Goal: Communication & Community: Answer question/provide support

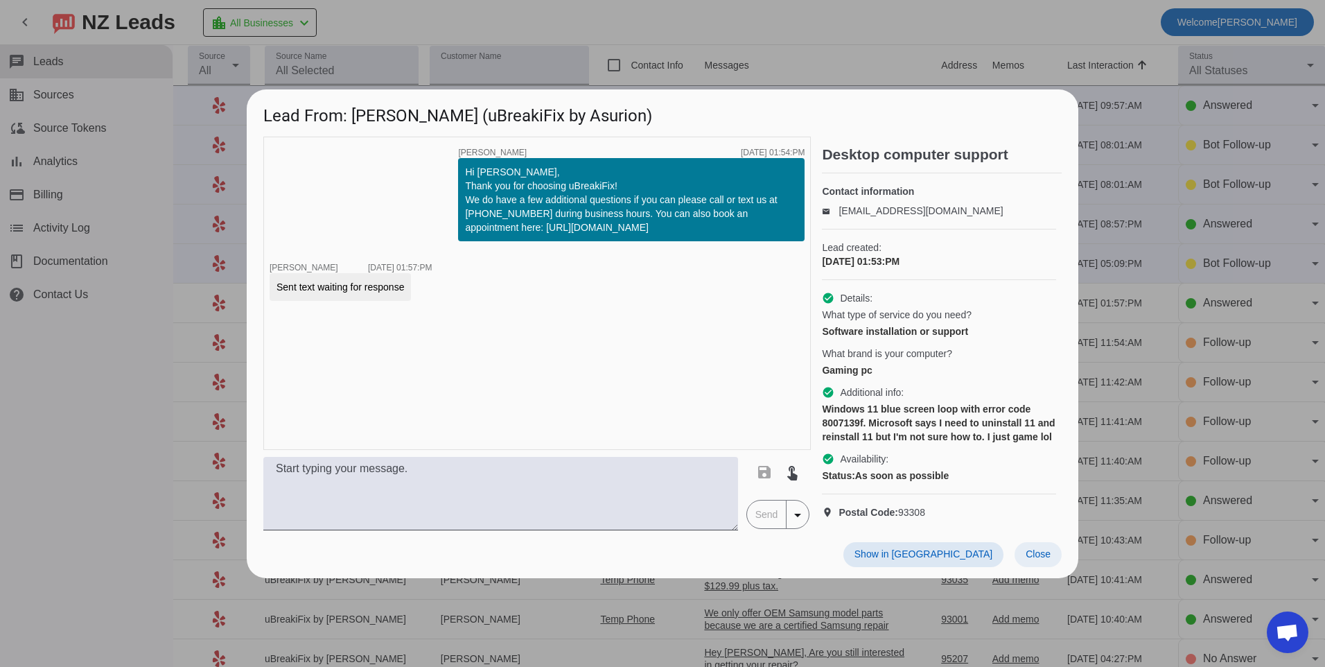
click at [1033, 559] on span "Close" at bounding box center [1037, 553] width 25 height 11
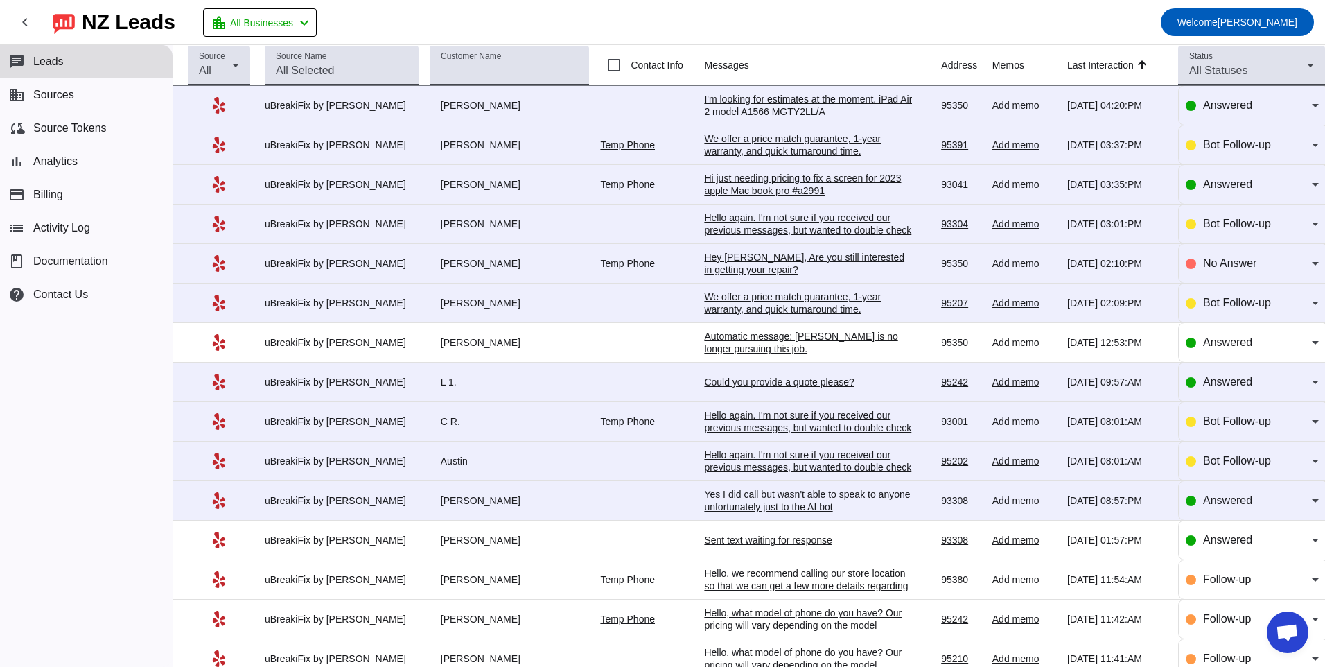
click at [779, 498] on div "Yes I did call but wasn't able to speak to anyone unfortunately just to the AI …" at bounding box center [808, 500] width 208 height 25
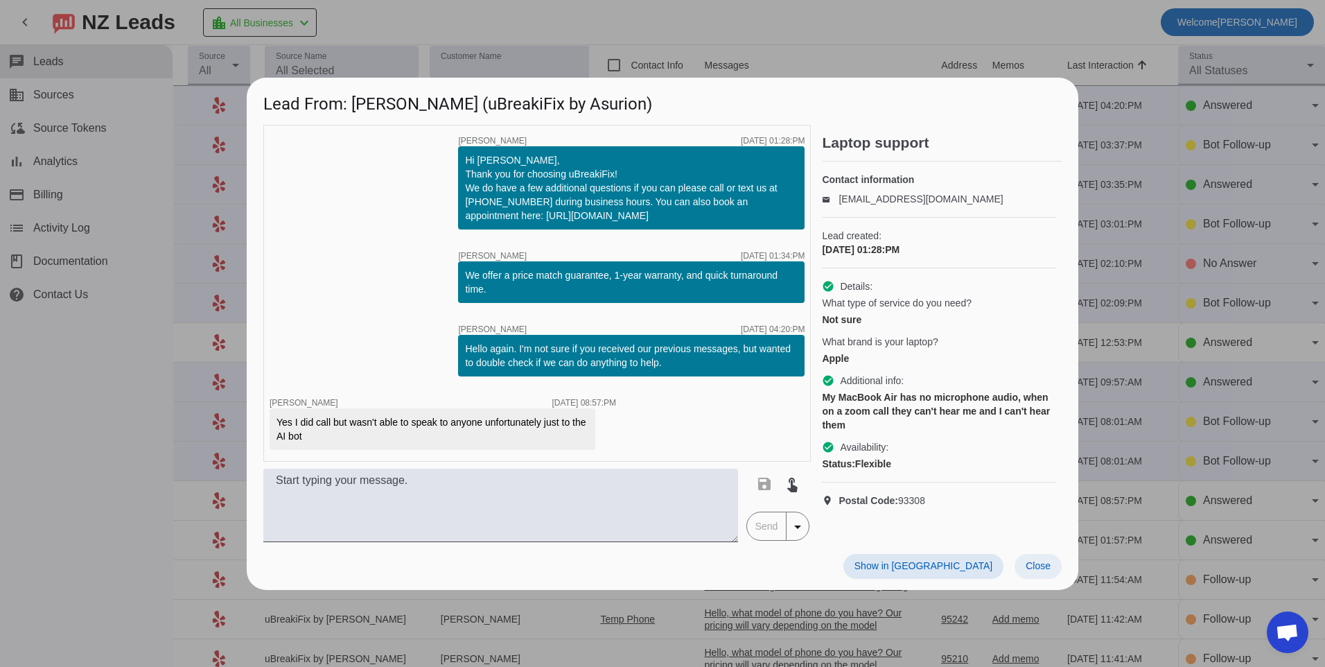
click at [1048, 575] on span at bounding box center [1037, 566] width 47 height 25
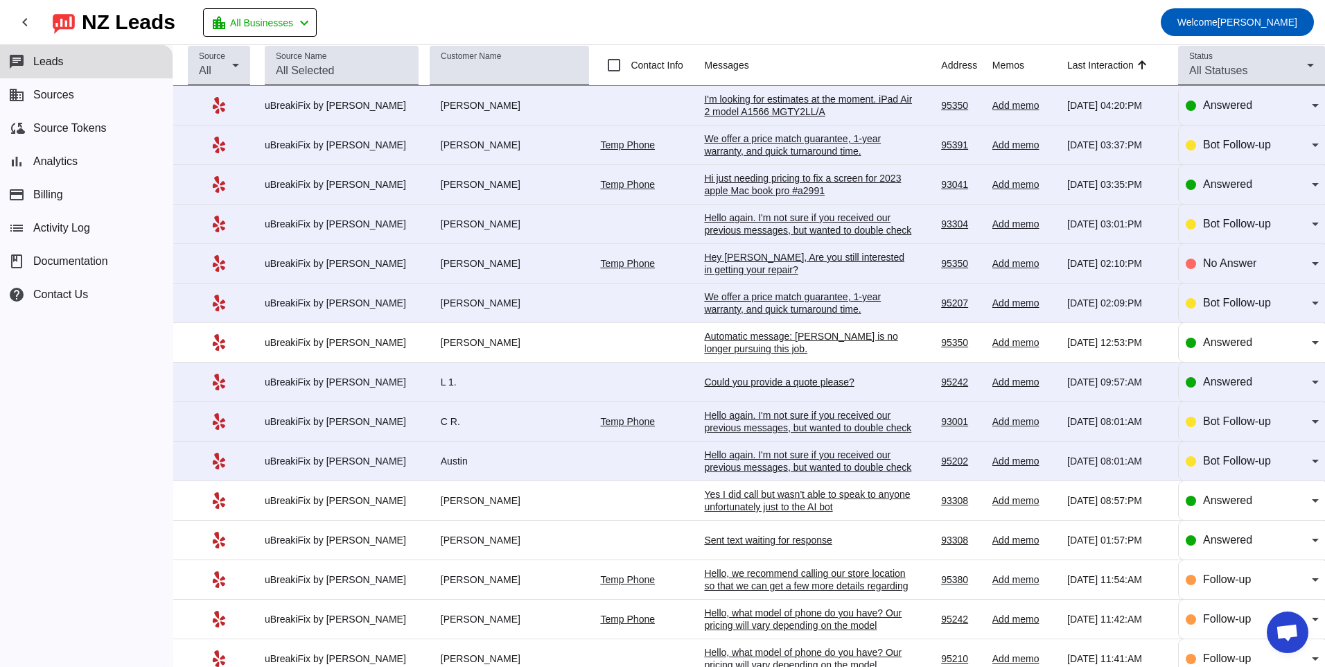
click at [771, 459] on div "Hello again. I'm not sure if you received our previous messages, but wanted to …" at bounding box center [808, 466] width 208 height 37
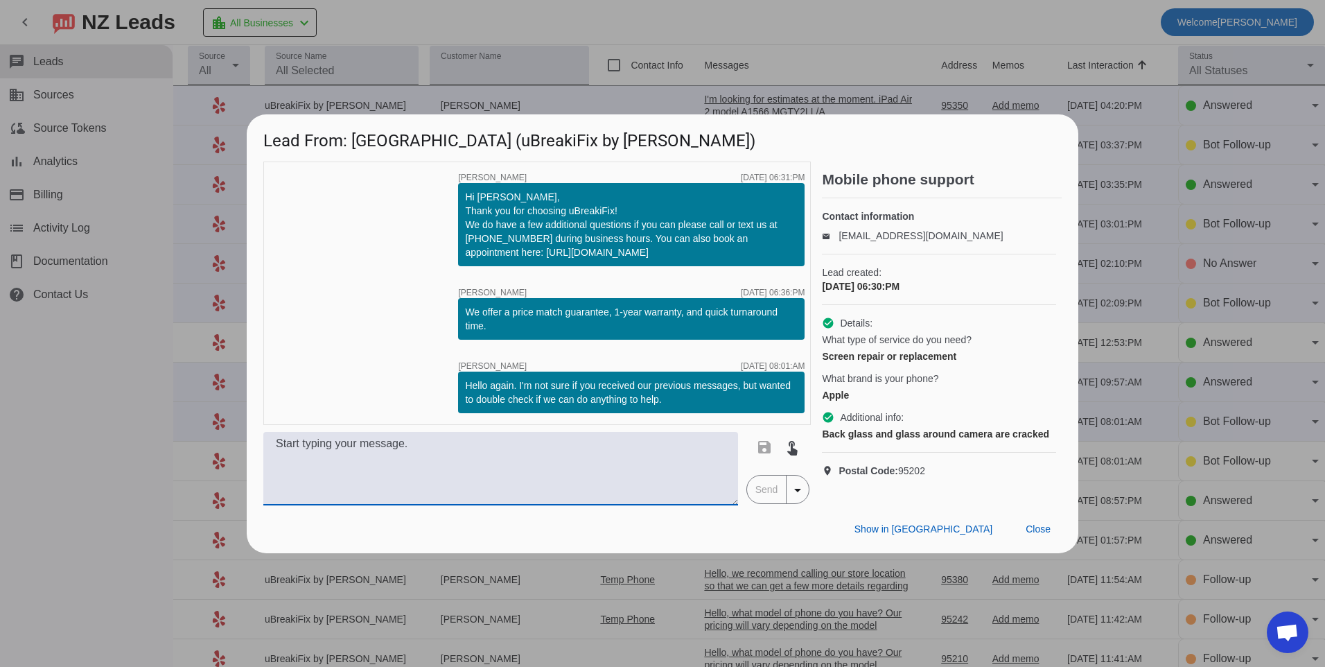
click at [614, 488] on textarea at bounding box center [500, 468] width 475 height 73
drag, startPoint x: 721, startPoint y: 448, endPoint x: 188, endPoint y: 443, distance: 532.9
click at [188, 443] on div "Lead From: [GEOGRAPHIC_DATA] (uBreakiFix by Asurion) timer close [PERSON_NAME] …" at bounding box center [662, 333] width 1325 height 667
type textarea "Hello, what model of phone do you have? Our pricing will vary depending on the …"
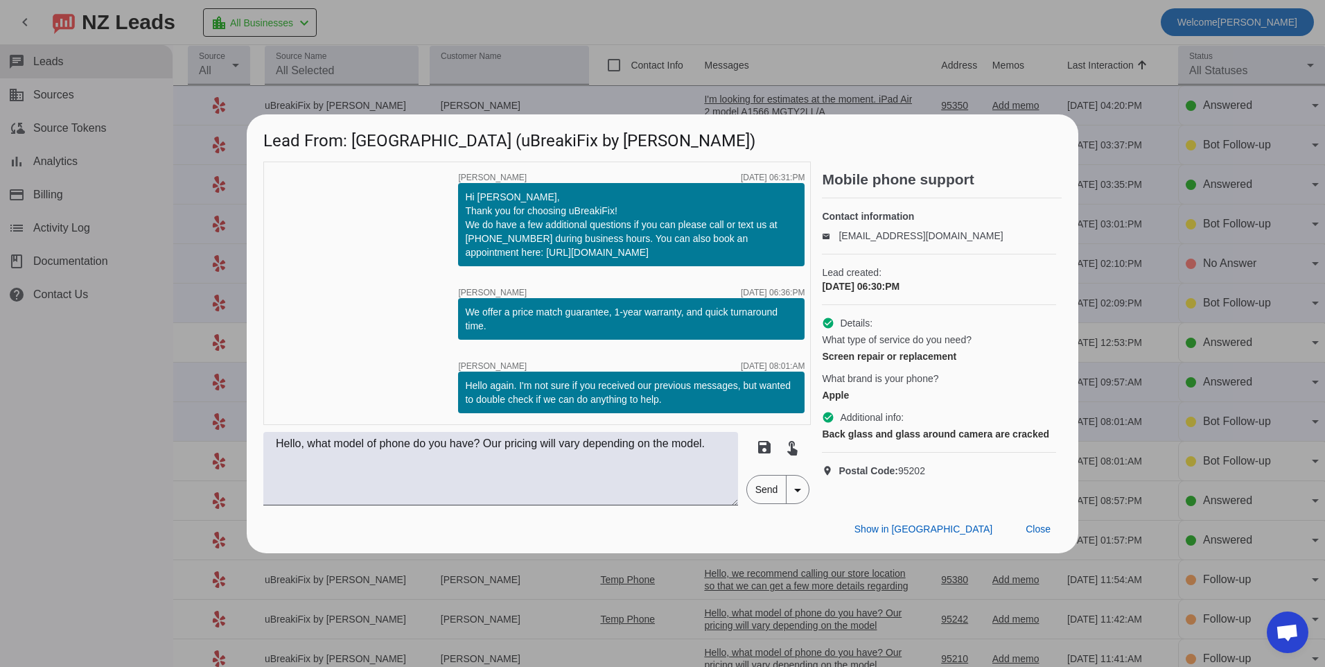
click at [693, 537] on div "Show in Yelp Close" at bounding box center [662, 529] width 831 height 48
click at [768, 483] on span "Send" at bounding box center [766, 489] width 39 height 28
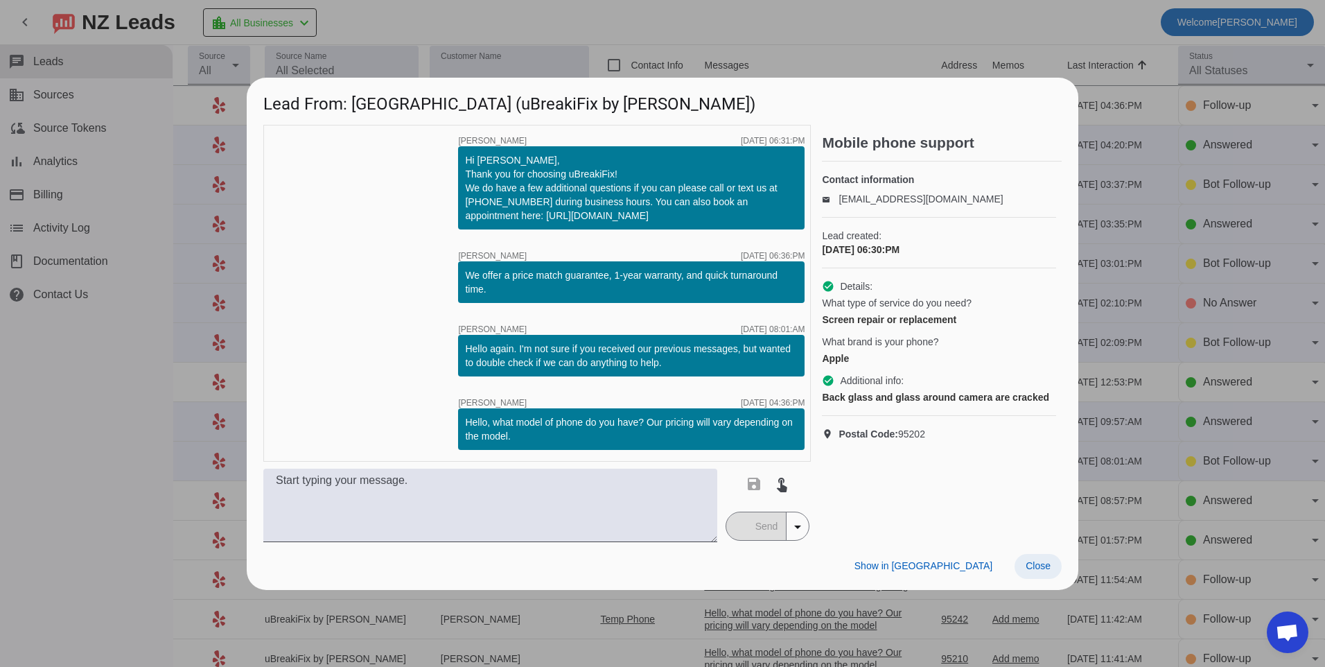
click at [1046, 565] on span "Close" at bounding box center [1037, 565] width 25 height 11
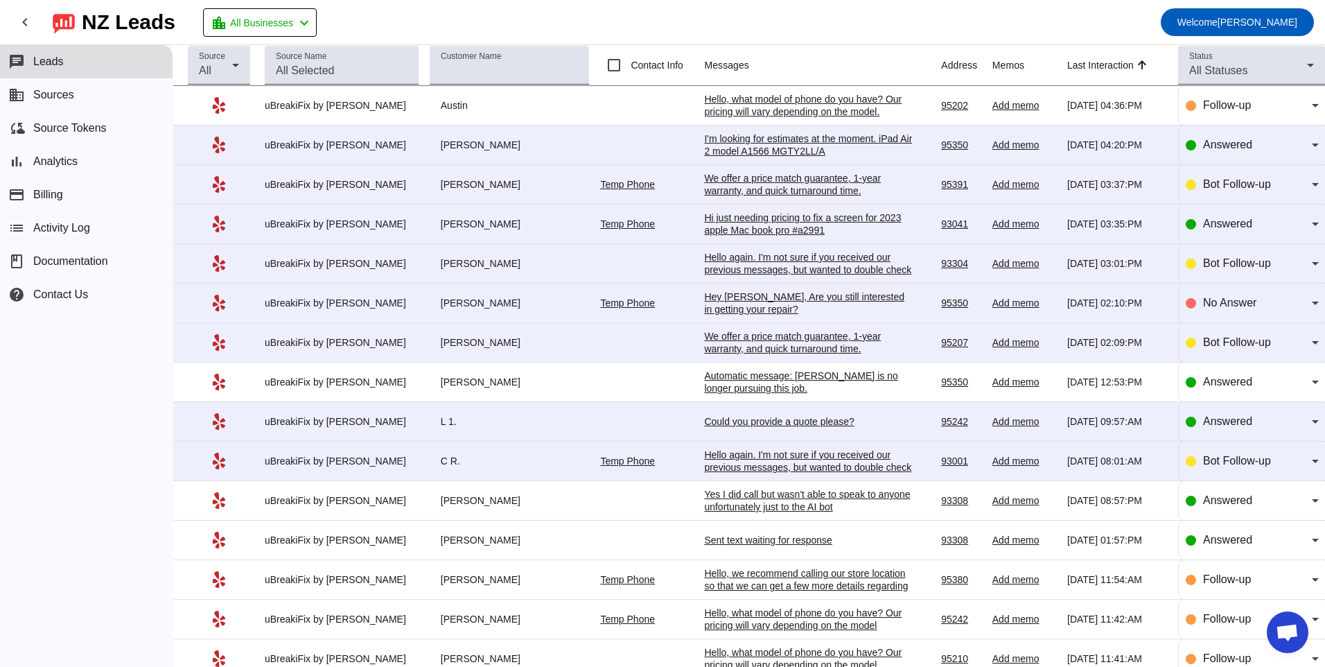
click at [790, 458] on div "Hello again. I'm not sure if you received our previous messages, but wanted to …" at bounding box center [808, 466] width 208 height 37
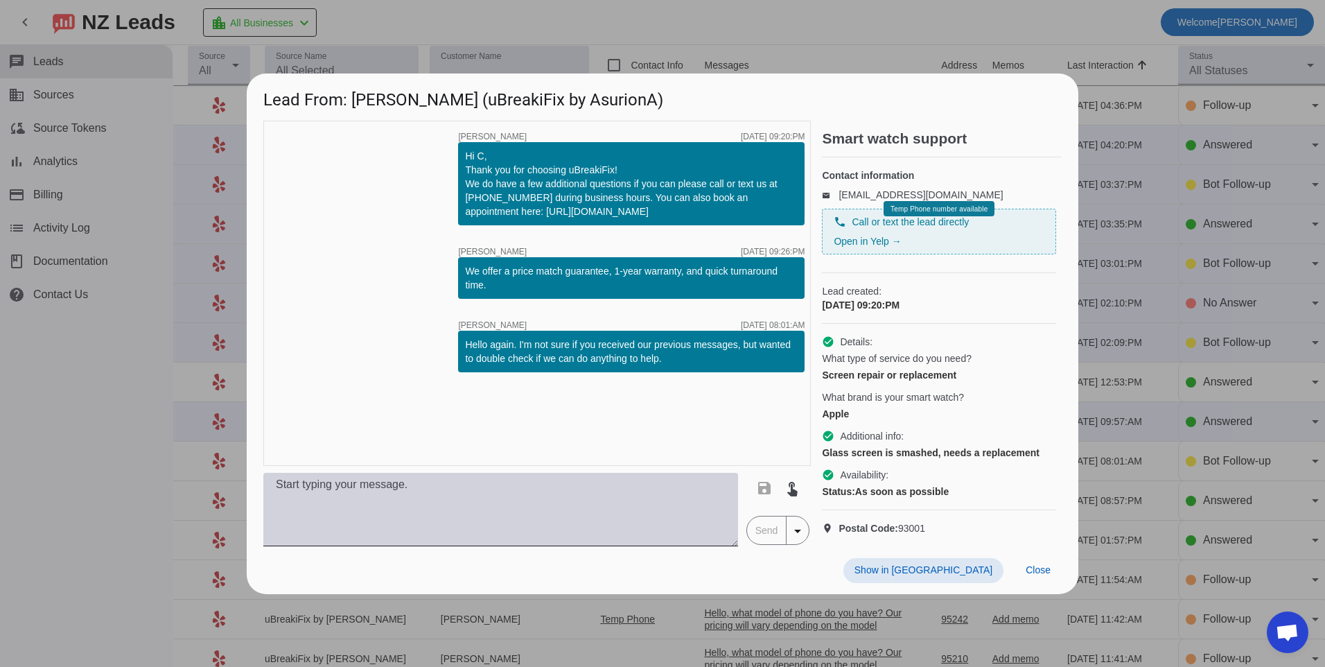
click at [651, 496] on textarea at bounding box center [500, 509] width 475 height 73
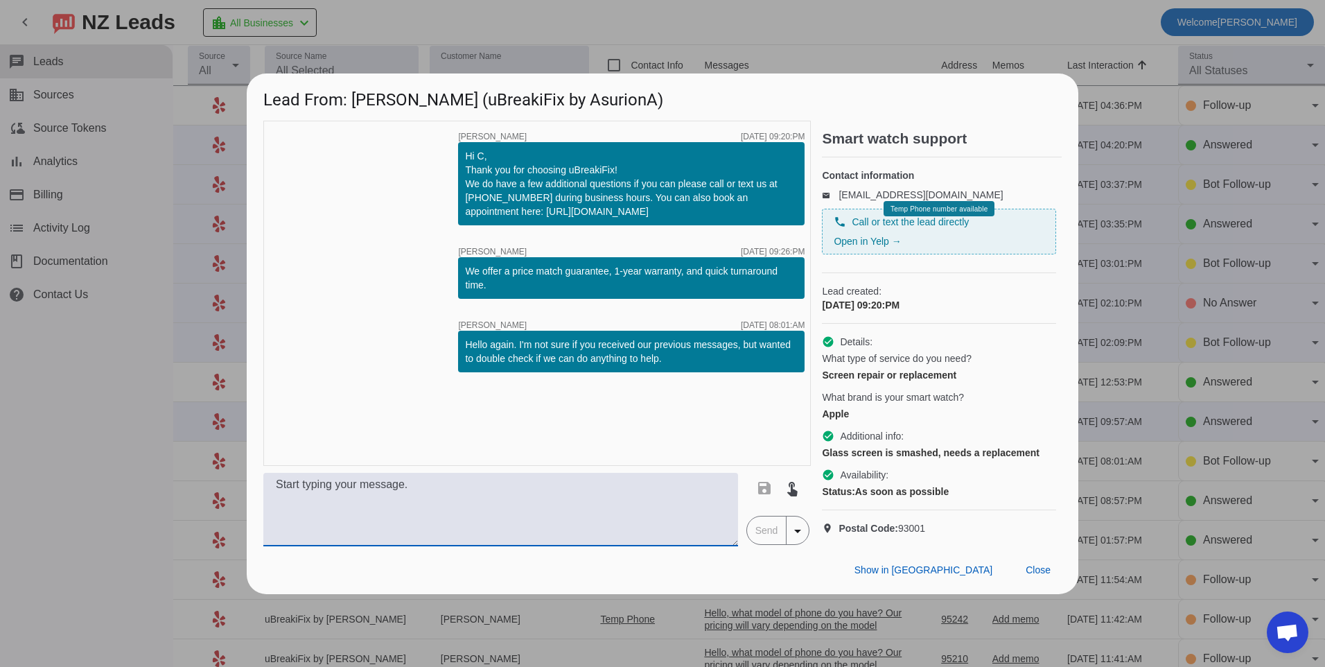
paste textarea "Hello, what model of phone do you have? Our pricing will vary depending on the …"
type textarea "Hello, what model of phone do you have? Our pricing will vary depending on the …"
click at [765, 544] on span "Send" at bounding box center [766, 530] width 39 height 28
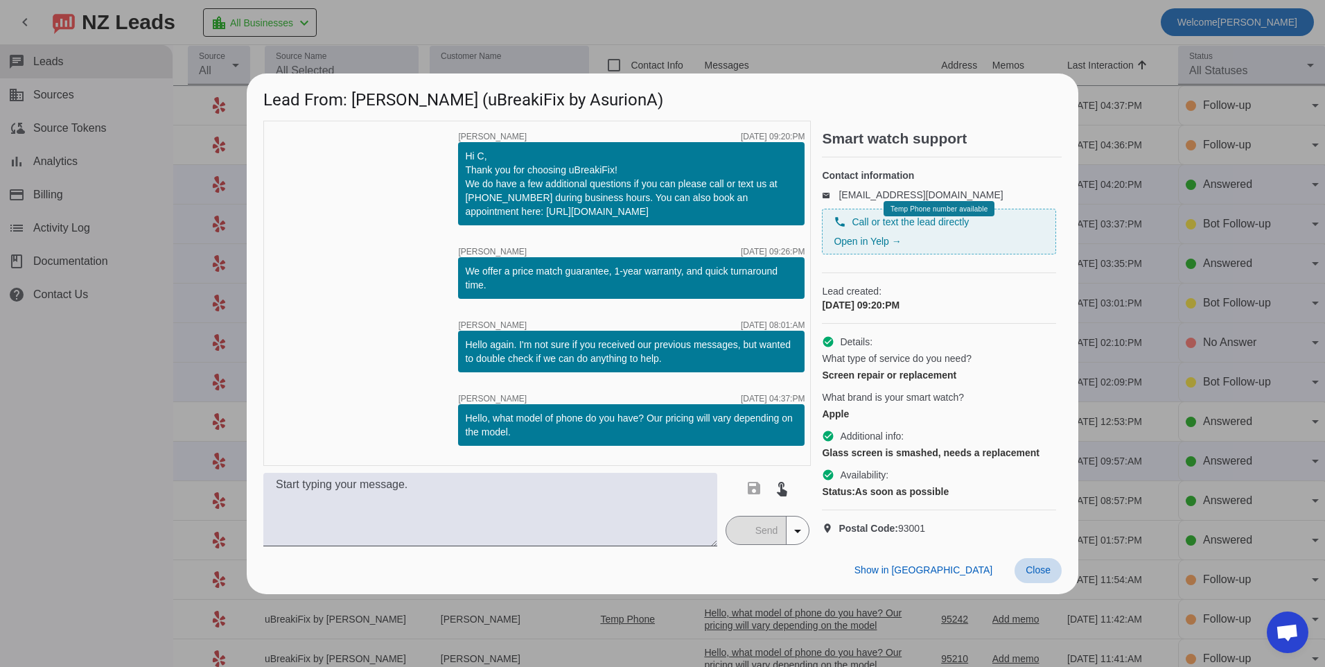
click at [1039, 575] on span "Close" at bounding box center [1037, 569] width 25 height 11
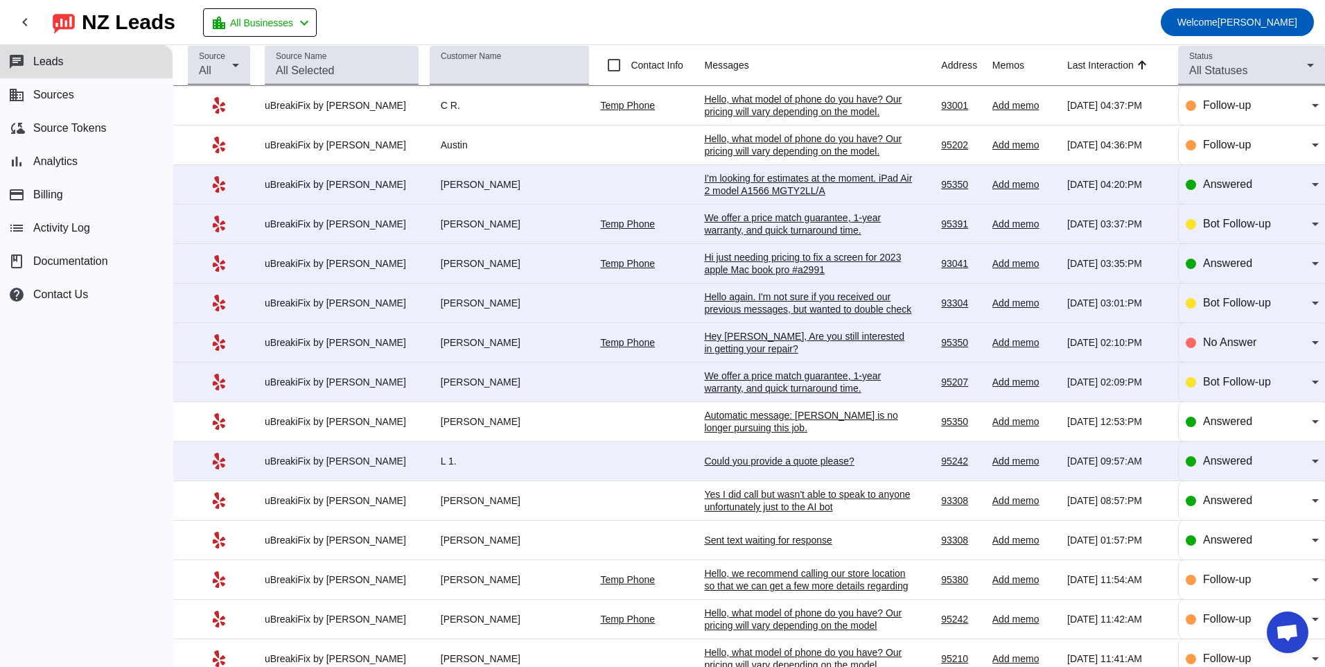
click at [790, 380] on div "We offer a price match guarantee, 1-year warranty, and quick turnaround time.​" at bounding box center [808, 381] width 208 height 25
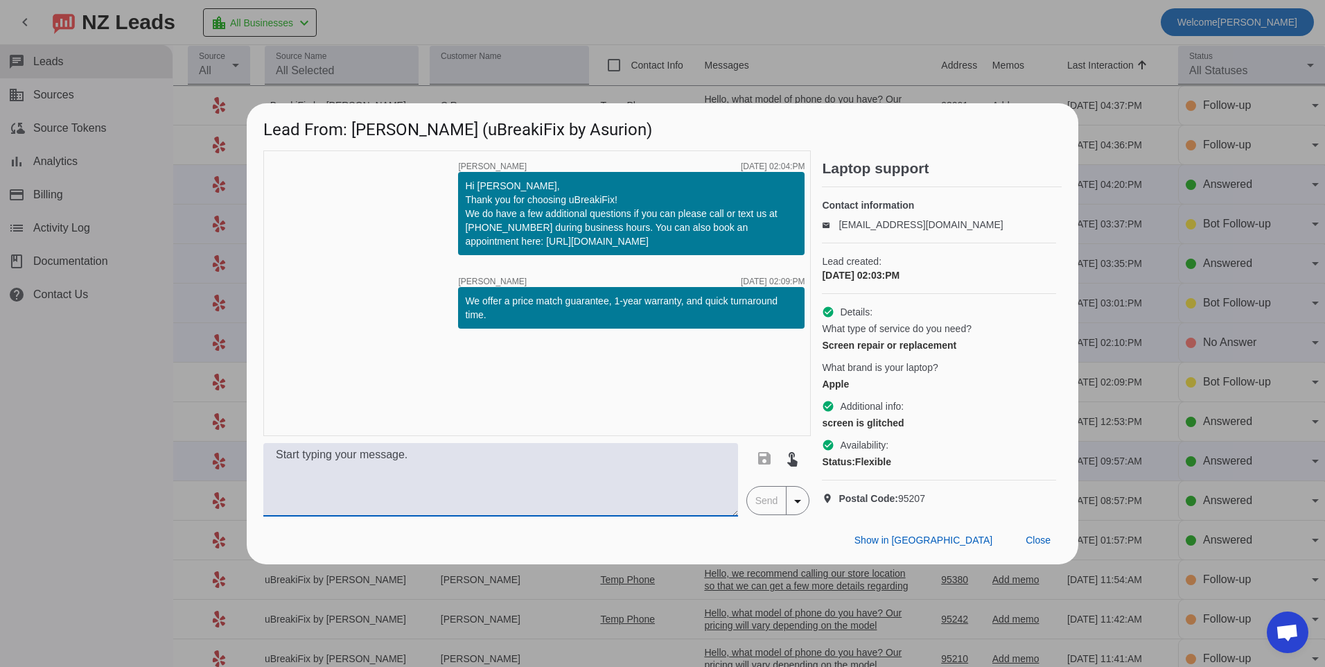
click at [590, 499] on textarea at bounding box center [500, 479] width 475 height 73
paste textarea "Hello, what model of phone do you have? Our pricing will vary depending on the …"
type textarea "Hello, what model of phone do you have? Our pricing will vary depending on the …"
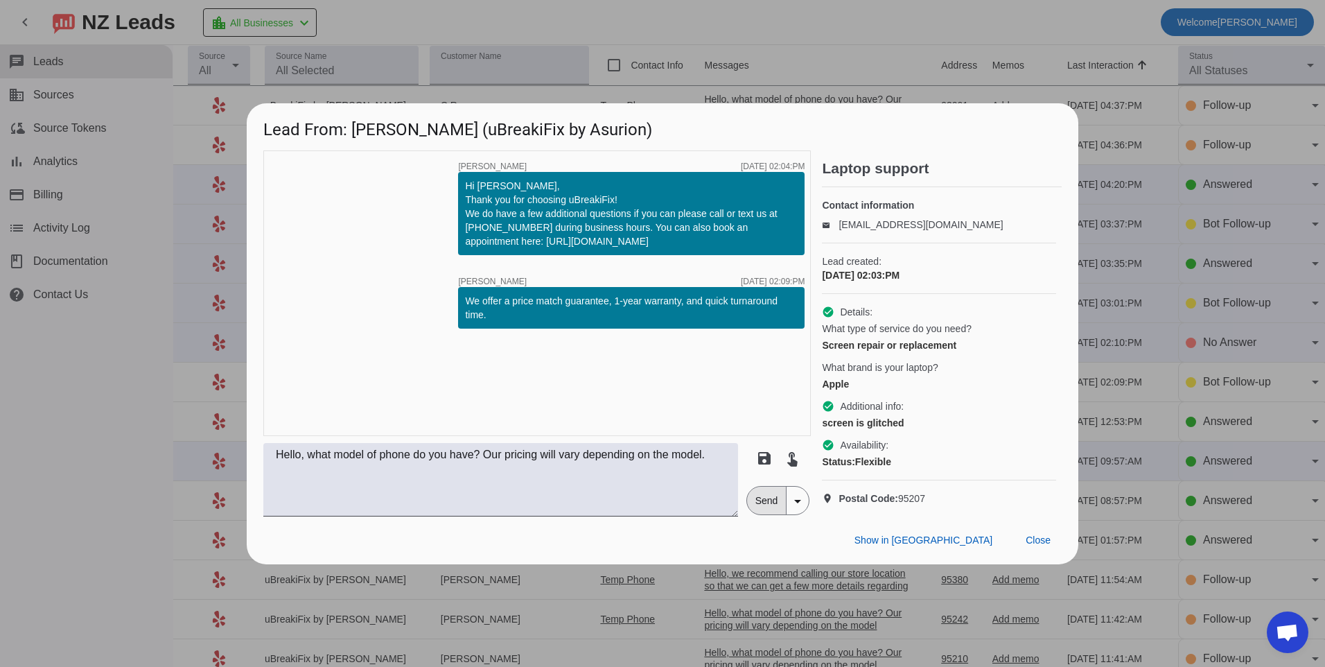
click at [759, 507] on span "Send" at bounding box center [766, 500] width 39 height 28
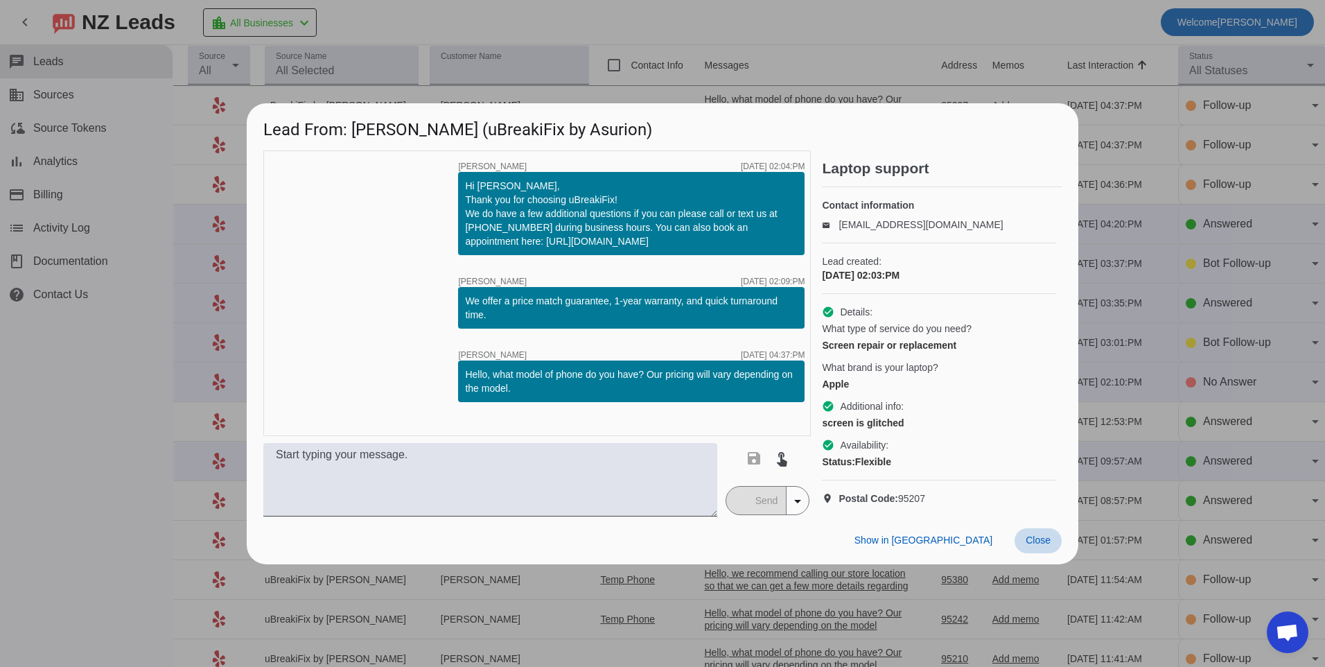
click at [1050, 545] on span "Close" at bounding box center [1037, 539] width 25 height 11
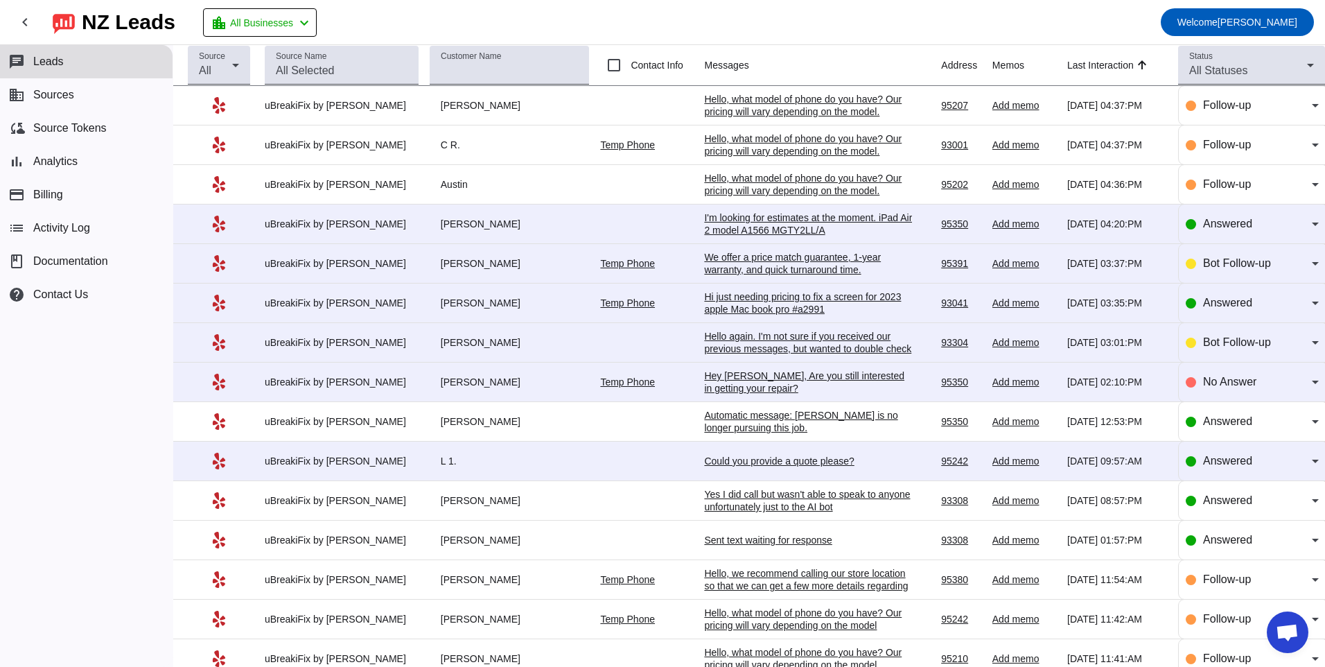
click at [723, 342] on div "Hello again. I'm not sure if you received our previous messages, but wanted to …" at bounding box center [808, 348] width 208 height 37
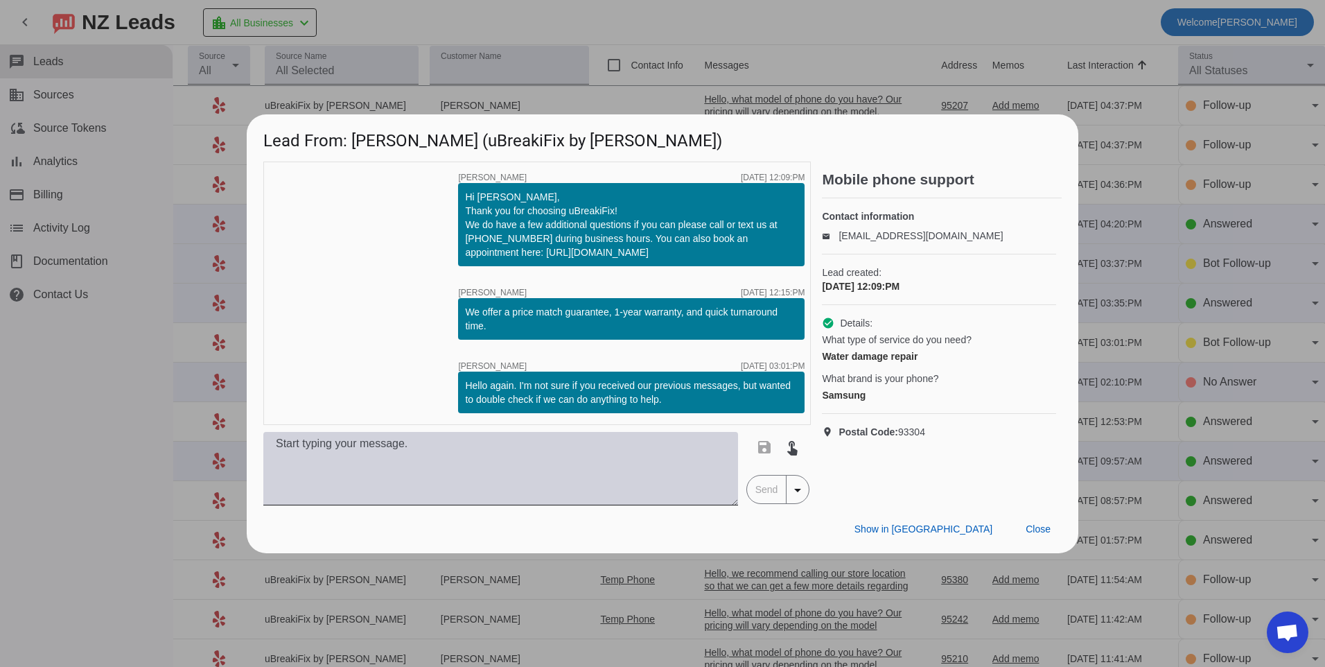
click at [498, 460] on textarea at bounding box center [500, 468] width 475 height 73
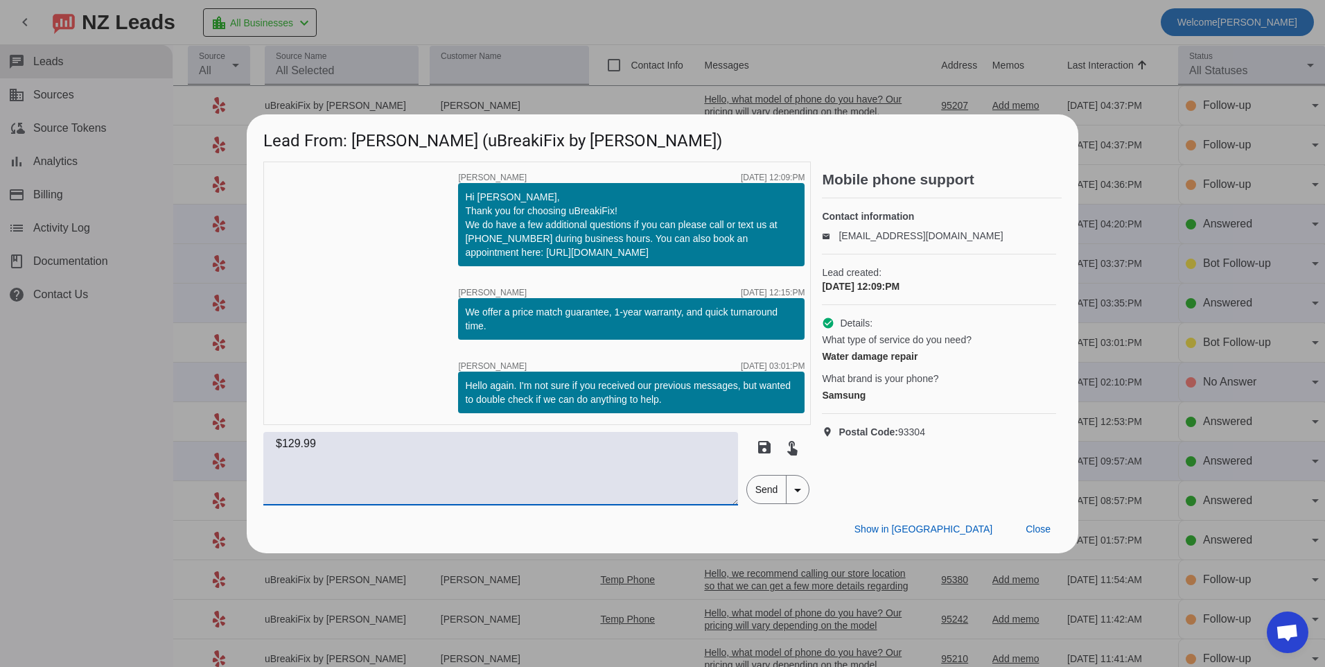
click at [267, 443] on textarea "$129.99" at bounding box center [500, 468] width 475 height 73
click at [564, 454] on textarea "Hello, for a liquid cleaning to start out with $129.99" at bounding box center [500, 468] width 475 height 73
click at [484, 448] on textarea "Hello, for a liquid cleaning to start out with $129.99" at bounding box center [500, 468] width 475 height 73
click at [658, 445] on textarea "Hello, for a liquid cleaning to start out with that would be$129.99" at bounding box center [500, 468] width 475 height 73
click at [547, 447] on textarea "Hello, for a liquid cleaning to start out with that would be$129.99" at bounding box center [500, 468] width 475 height 73
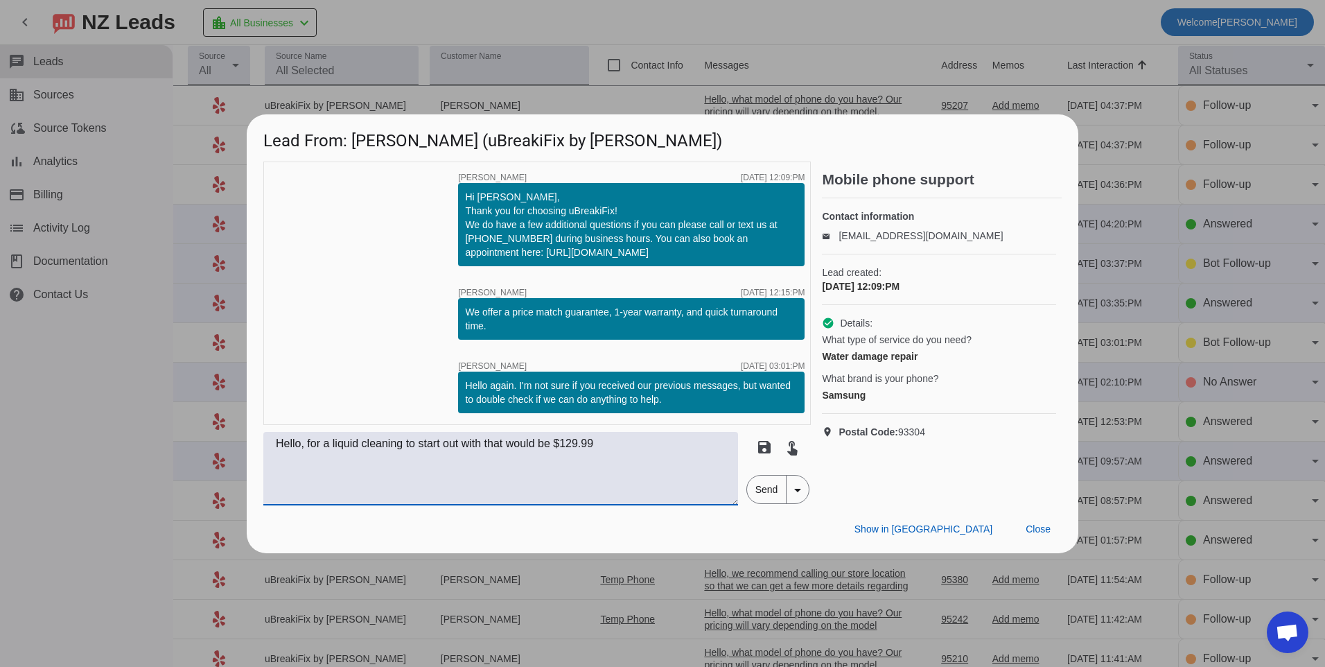
click at [637, 452] on textarea "Hello, for a liquid cleaning to start out with that would be $129.99" at bounding box center [500, 468] width 475 height 73
type textarea "Hello, for a liquid cleaning to start out with that would be $129.99 plus tax. …"
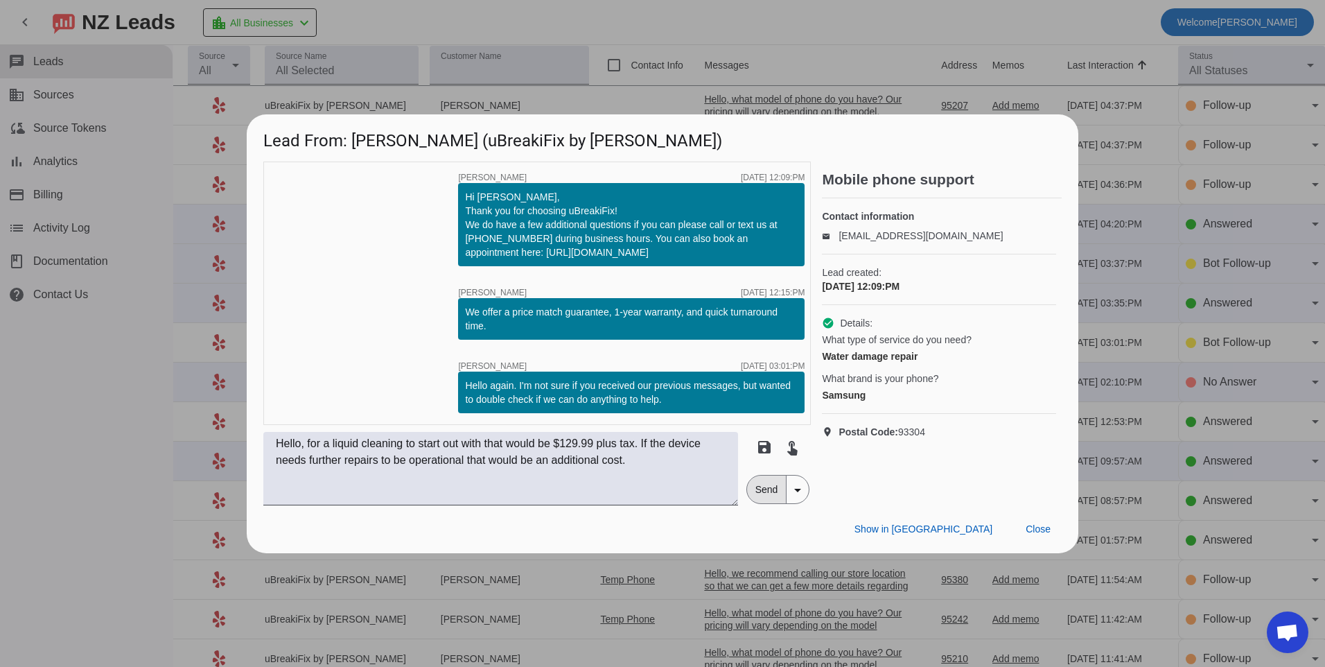
click at [755, 489] on span "Send" at bounding box center [766, 489] width 39 height 28
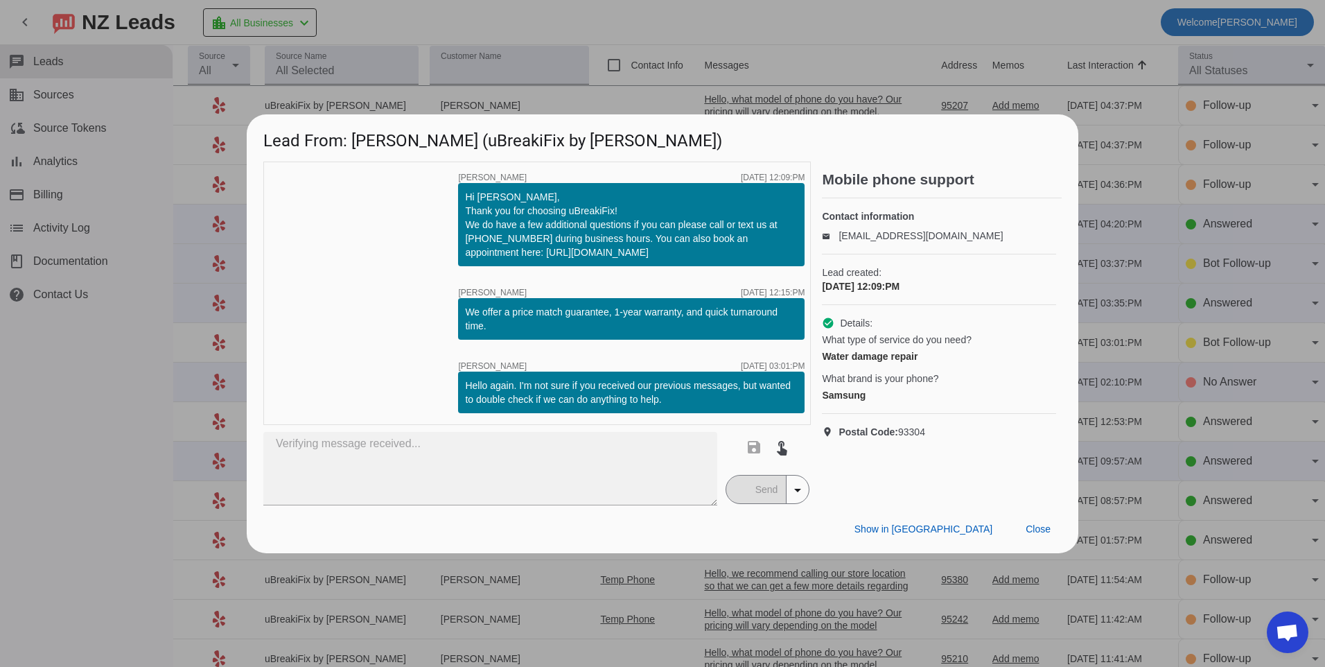
click at [746, 490] on mat-button-toggle-group "Send arrow_drop_down" at bounding box center [767, 489] width 85 height 29
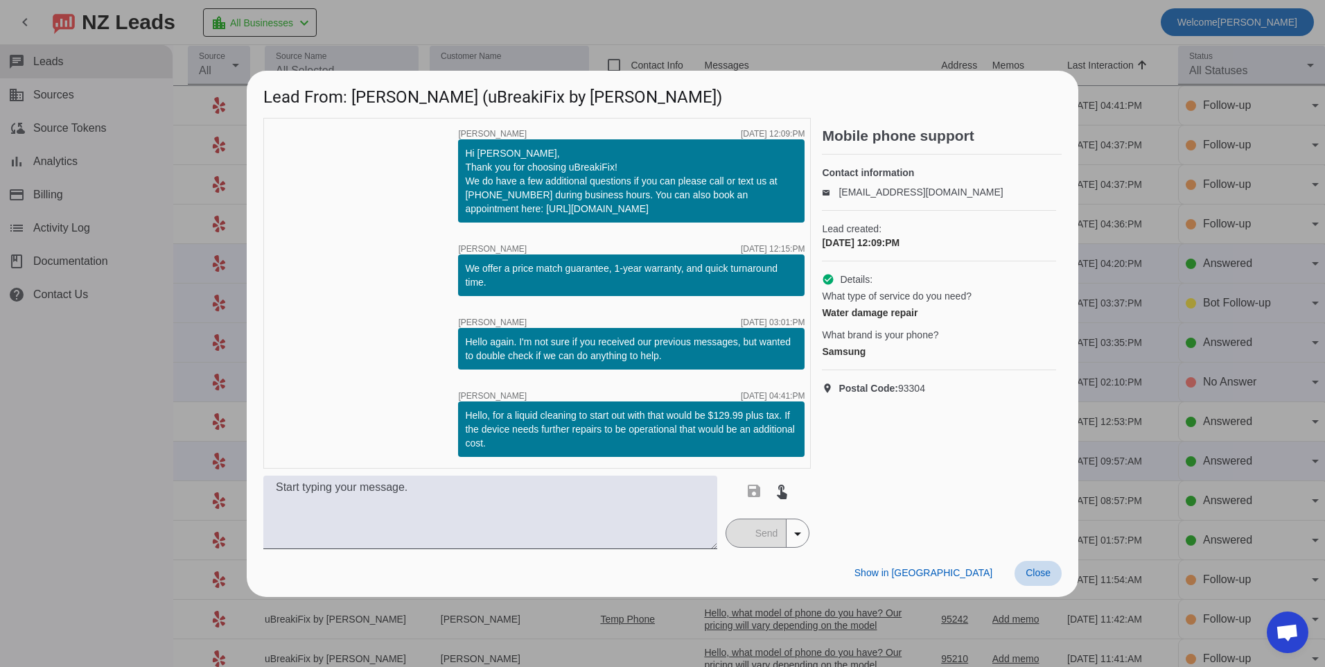
click at [1023, 567] on span at bounding box center [1037, 573] width 47 height 25
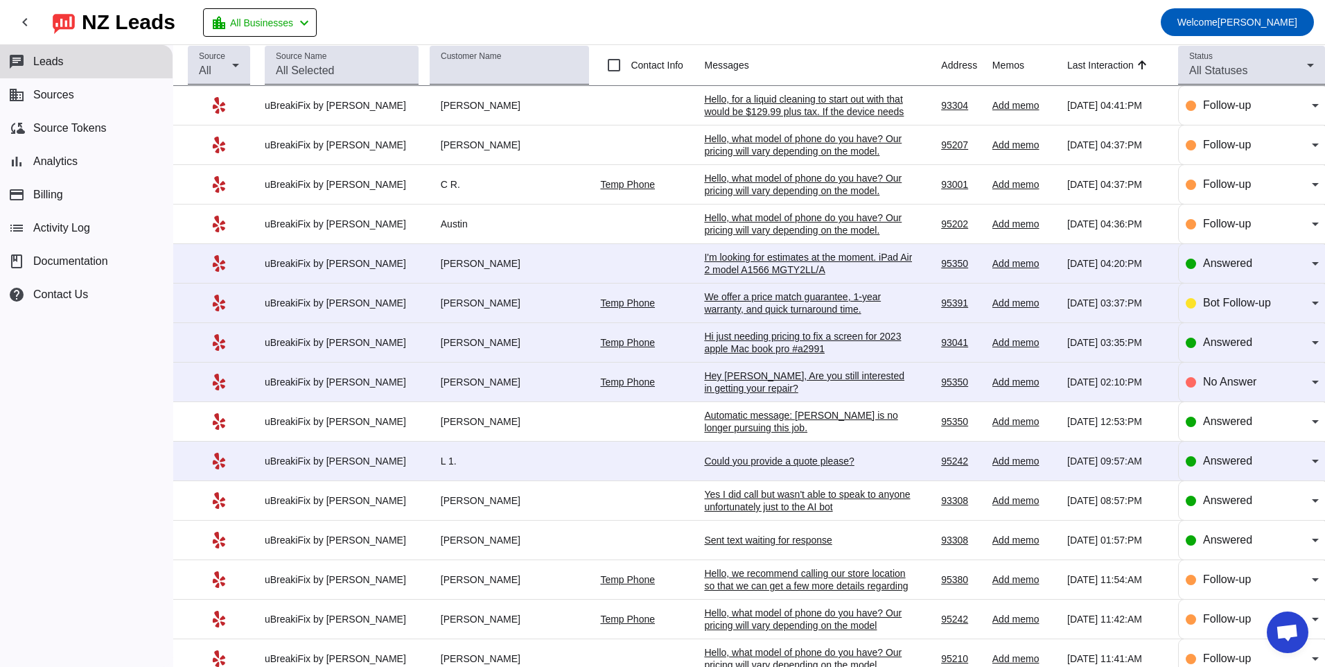
click at [775, 379] on div "Hey [PERSON_NAME], Are you still interested in getting your repair?​" at bounding box center [808, 381] width 208 height 25
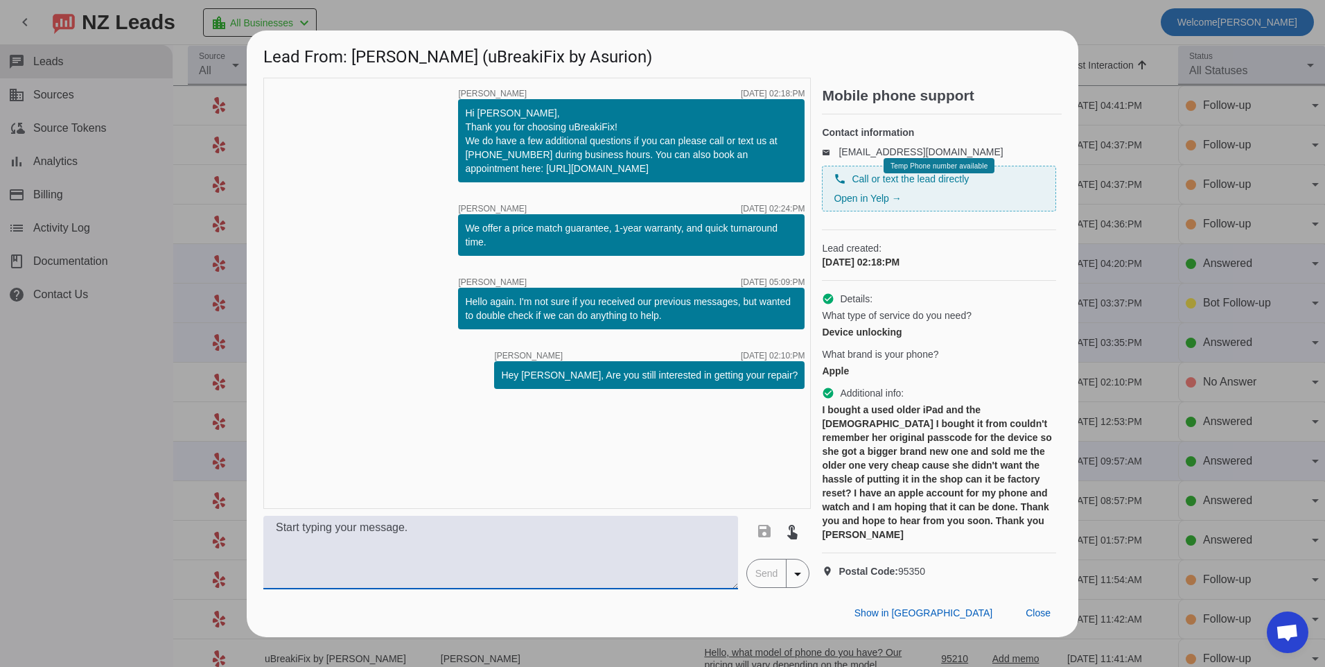
click at [604, 557] on textarea at bounding box center [500, 552] width 475 height 73
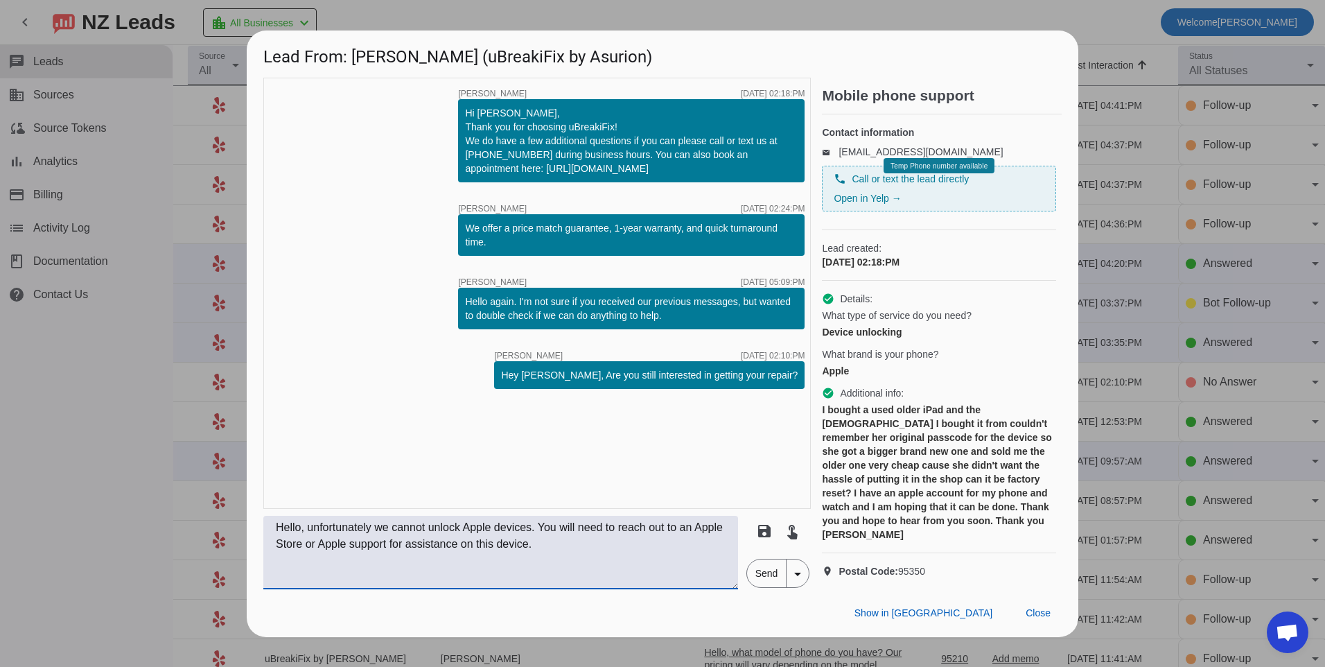
type textarea "Hello, unfortunately we cannot unlock Apple devices. You will need to reach out…"
click at [770, 582] on span "Send" at bounding box center [766, 573] width 39 height 28
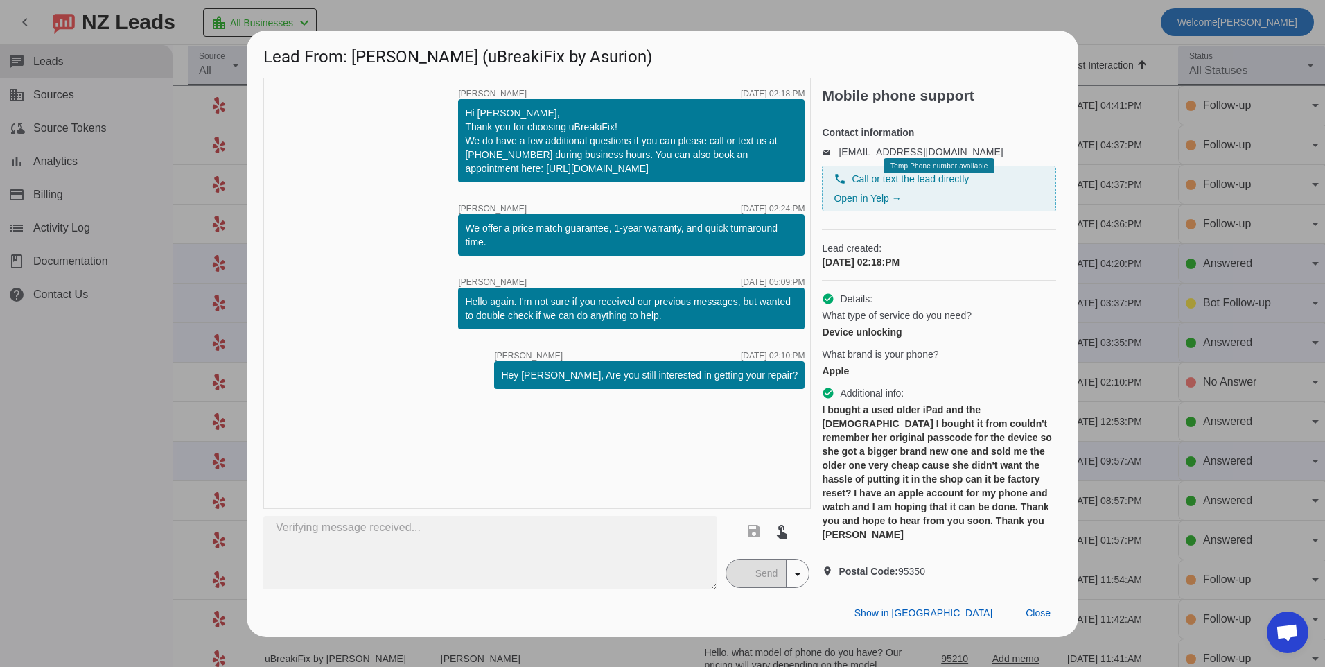
click at [753, 572] on mat-button-toggle-group "Send arrow_drop_down" at bounding box center [767, 572] width 85 height 29
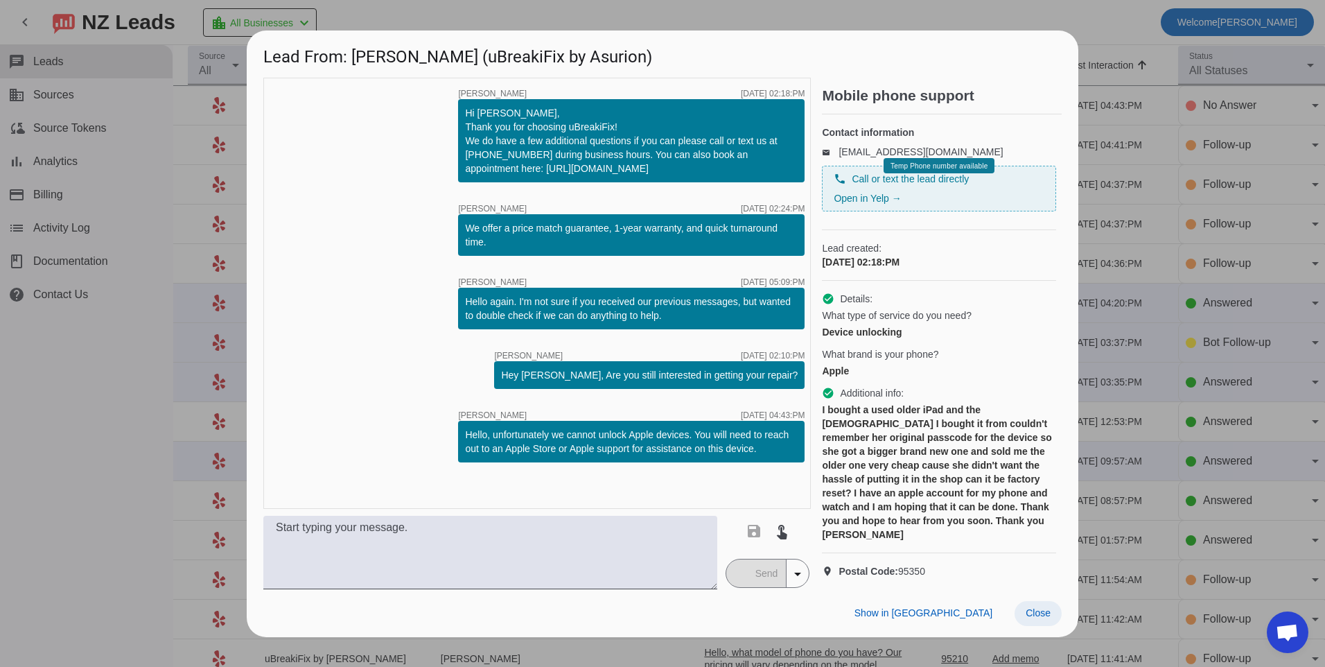
click at [1029, 626] on span at bounding box center [1037, 613] width 47 height 25
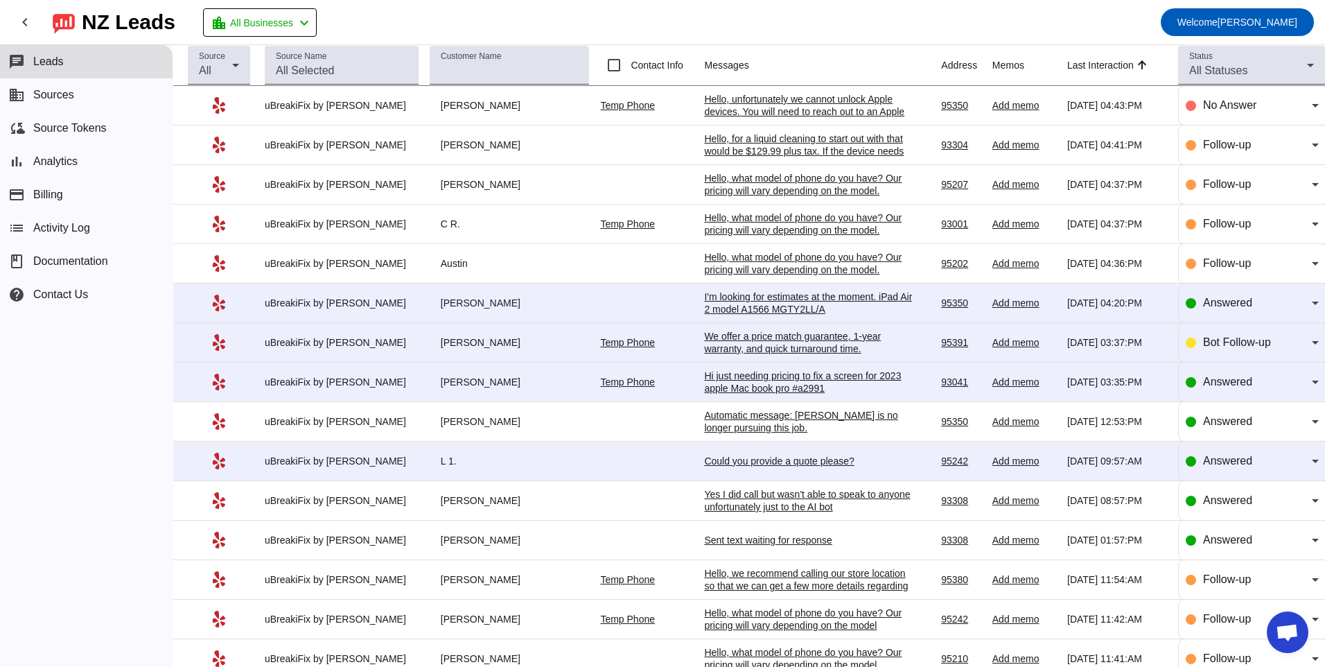
click at [739, 343] on div "We offer a price match guarantee, 1-year warranty, and quick turnaround time.​" at bounding box center [808, 342] width 208 height 25
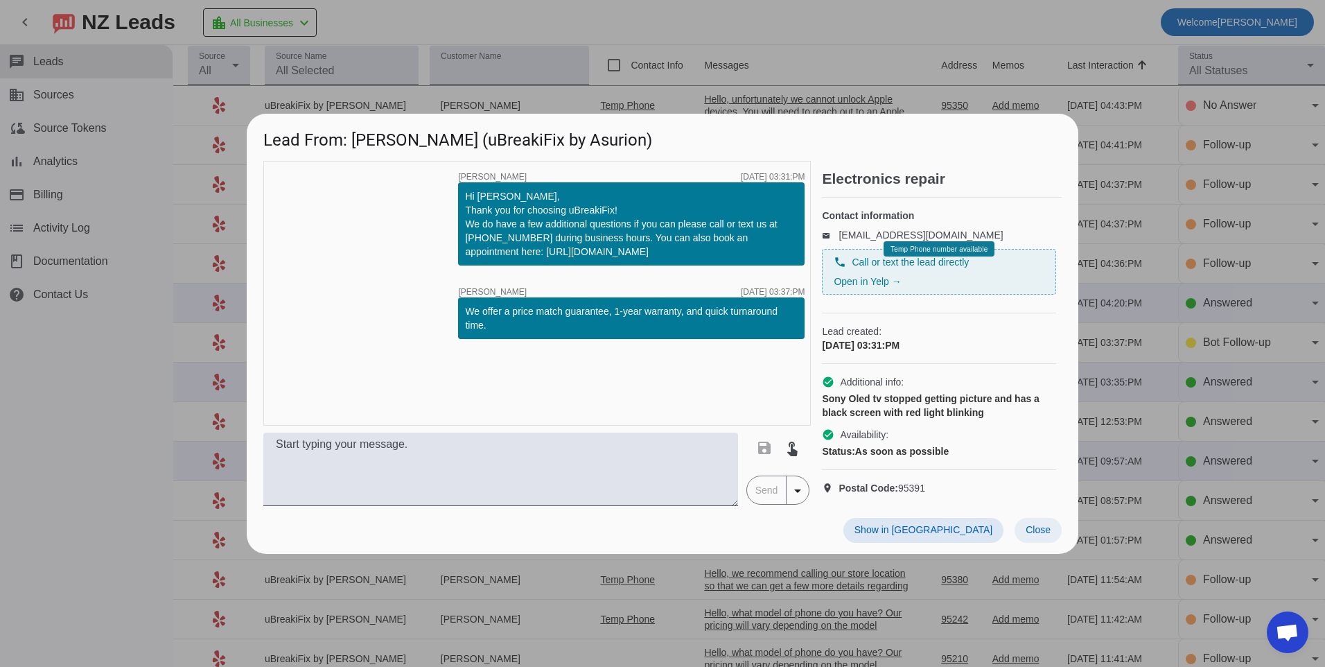
click at [1047, 535] on span "Close" at bounding box center [1037, 529] width 25 height 11
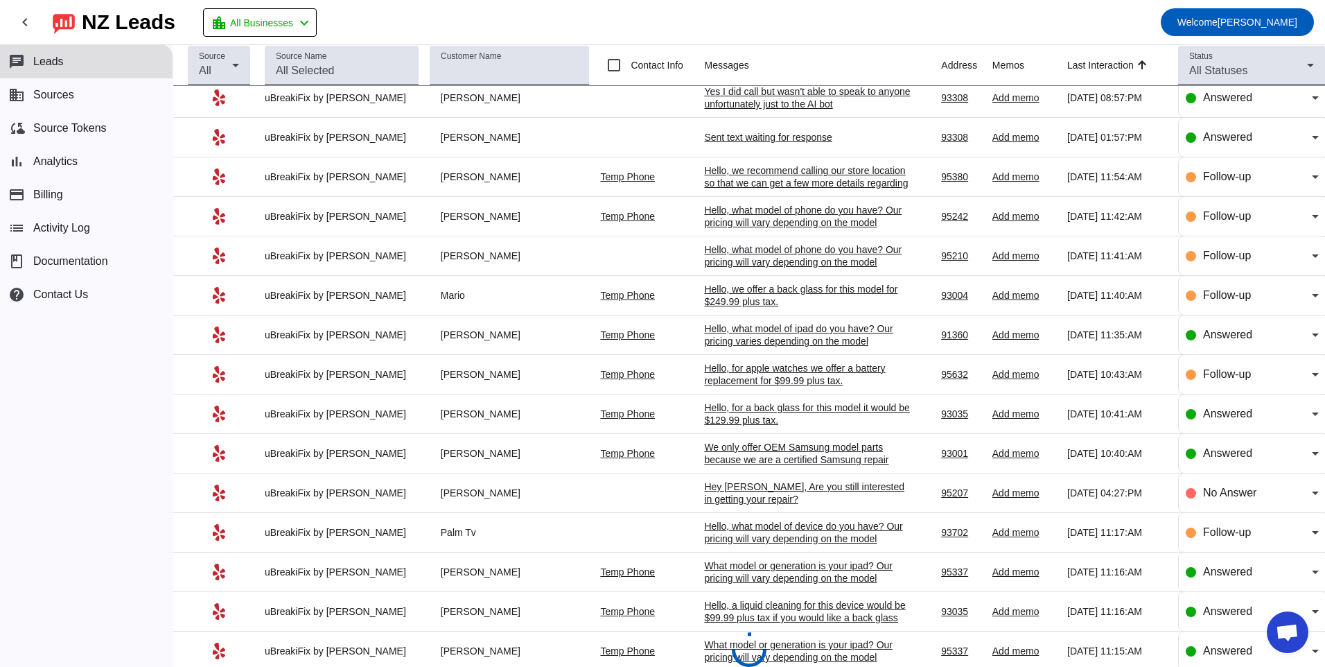
scroll to position [407, 0]
